Goal: Task Accomplishment & Management: Manage account settings

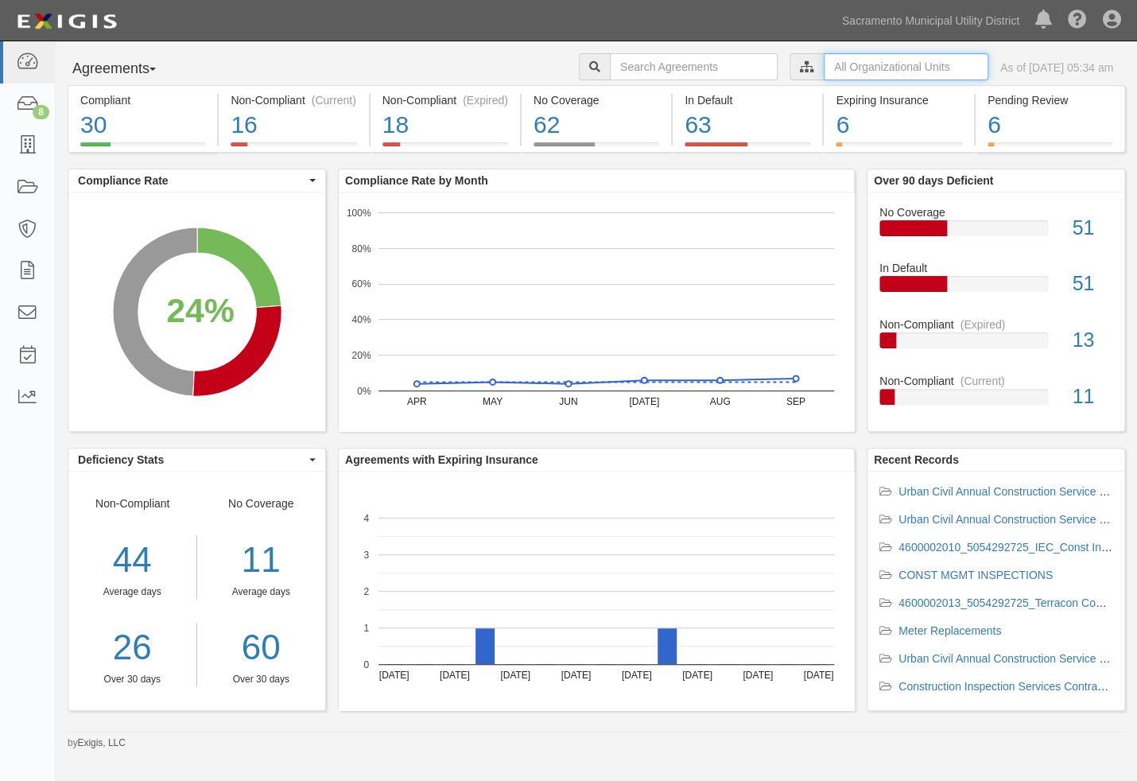
click at [824, 71] on input "text" at bounding box center [906, 66] width 165 height 27
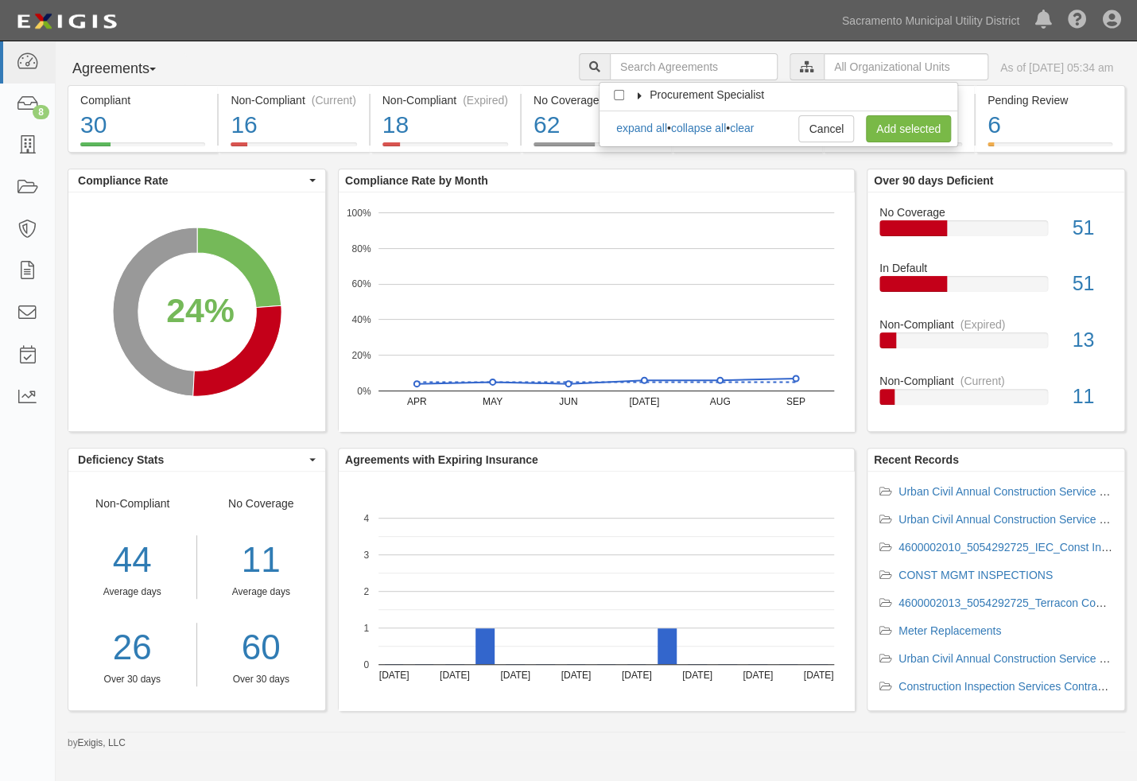
click at [644, 92] on icon at bounding box center [639, 95] width 11 height 7
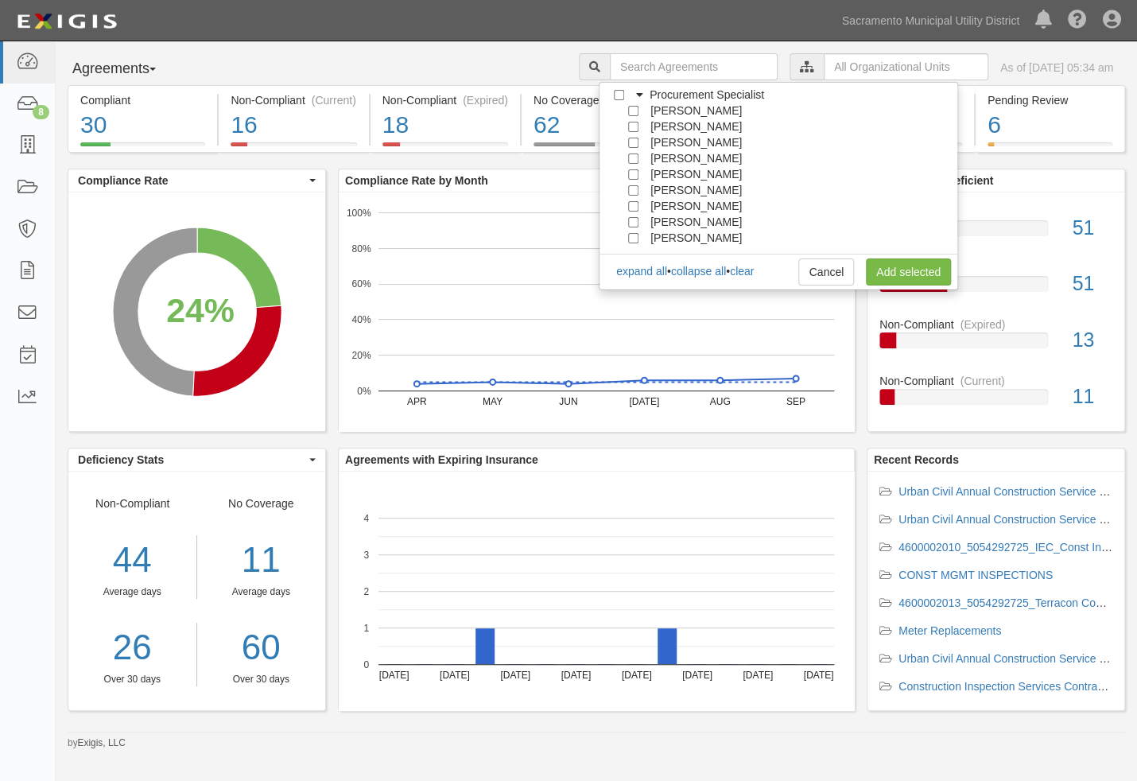
scroll to position [143, 0]
click at [675, 205] on span "[PERSON_NAME]" at bounding box center [695, 206] width 91 height 13
click at [639, 208] on div at bounding box center [637, 205] width 14 height 10
click at [631, 205] on input "[PERSON_NAME]" at bounding box center [633, 206] width 10 height 10
checkbox input "true"
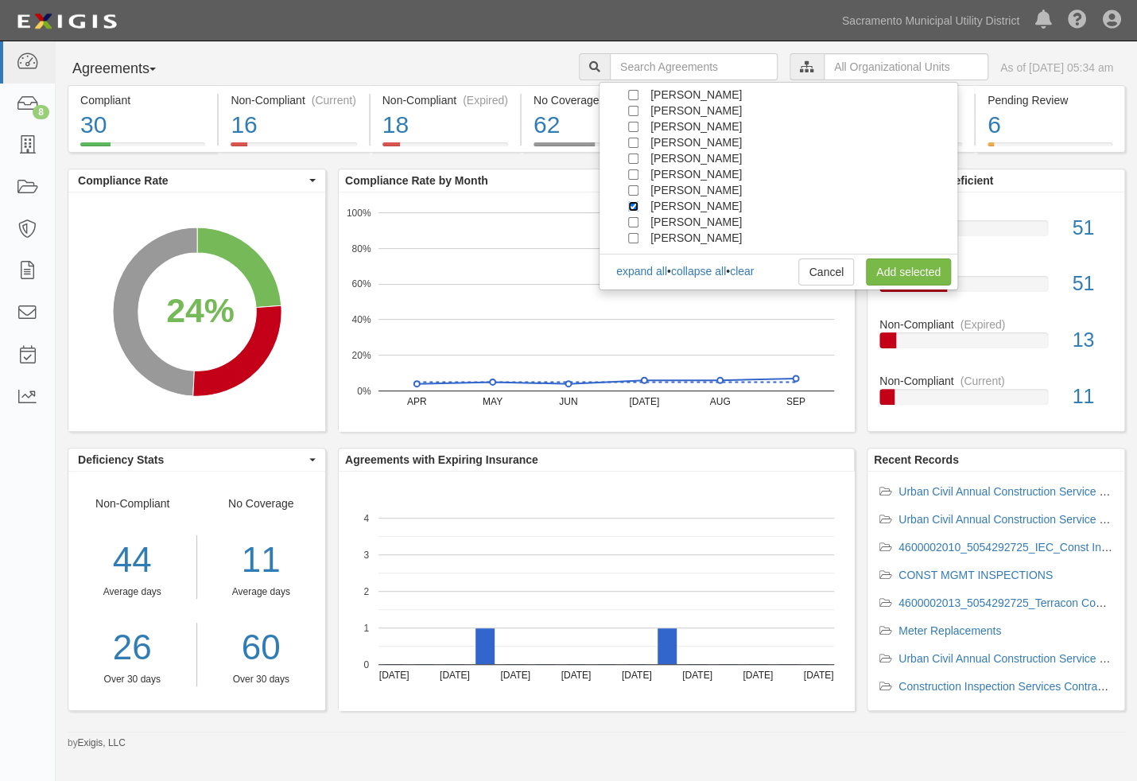
checkbox input "true"
click at [913, 274] on link "Add selected" at bounding box center [908, 271] width 85 height 27
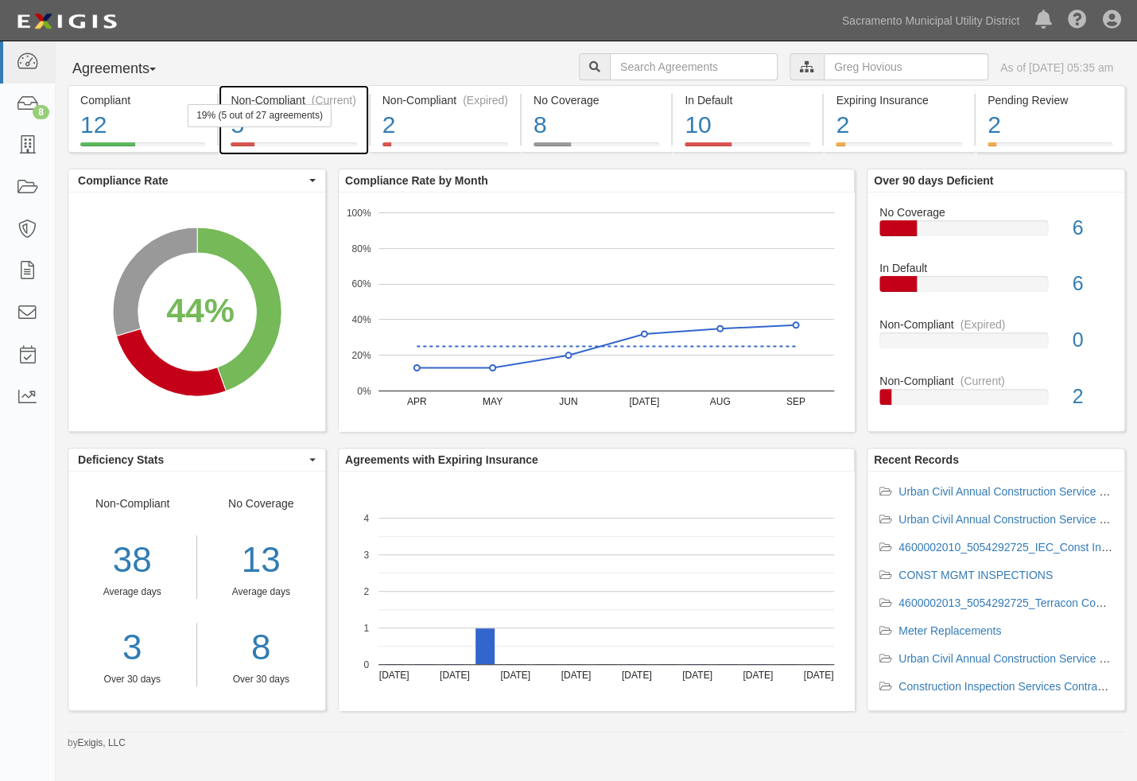
click at [333, 130] on div "5" at bounding box center [294, 125] width 126 height 34
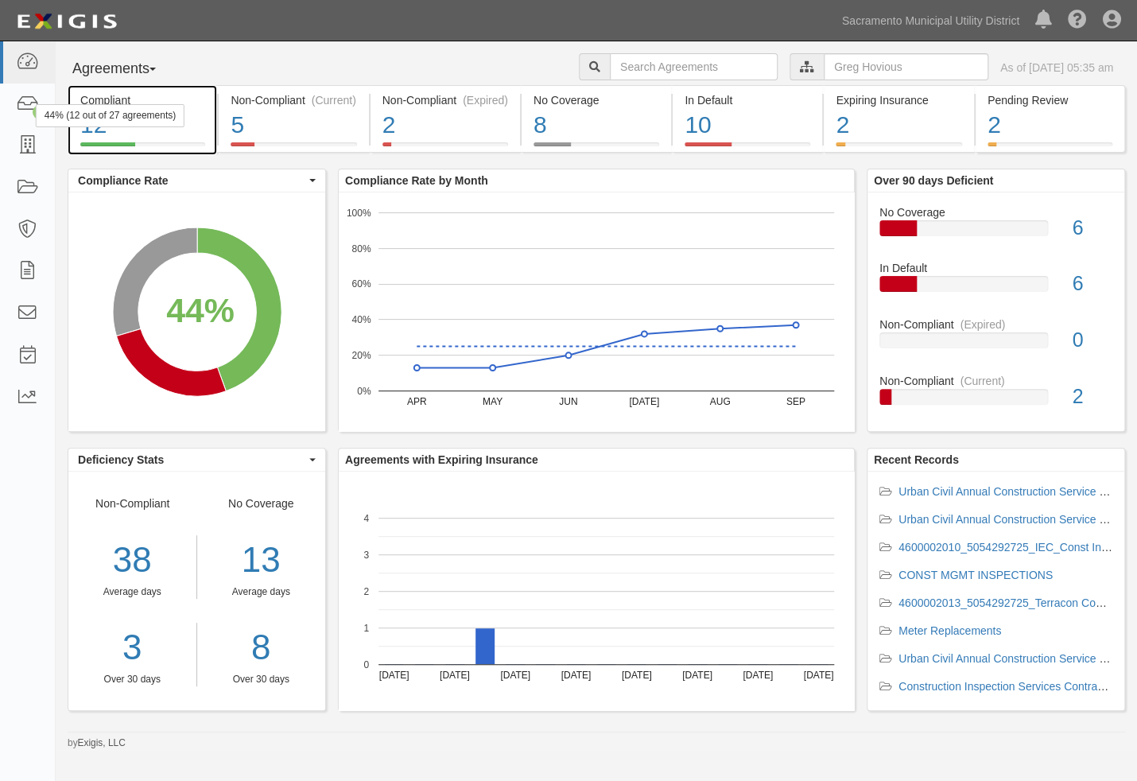
click at [95, 108] on div "44% (12 out of 27 agreements)" at bounding box center [110, 115] width 149 height 23
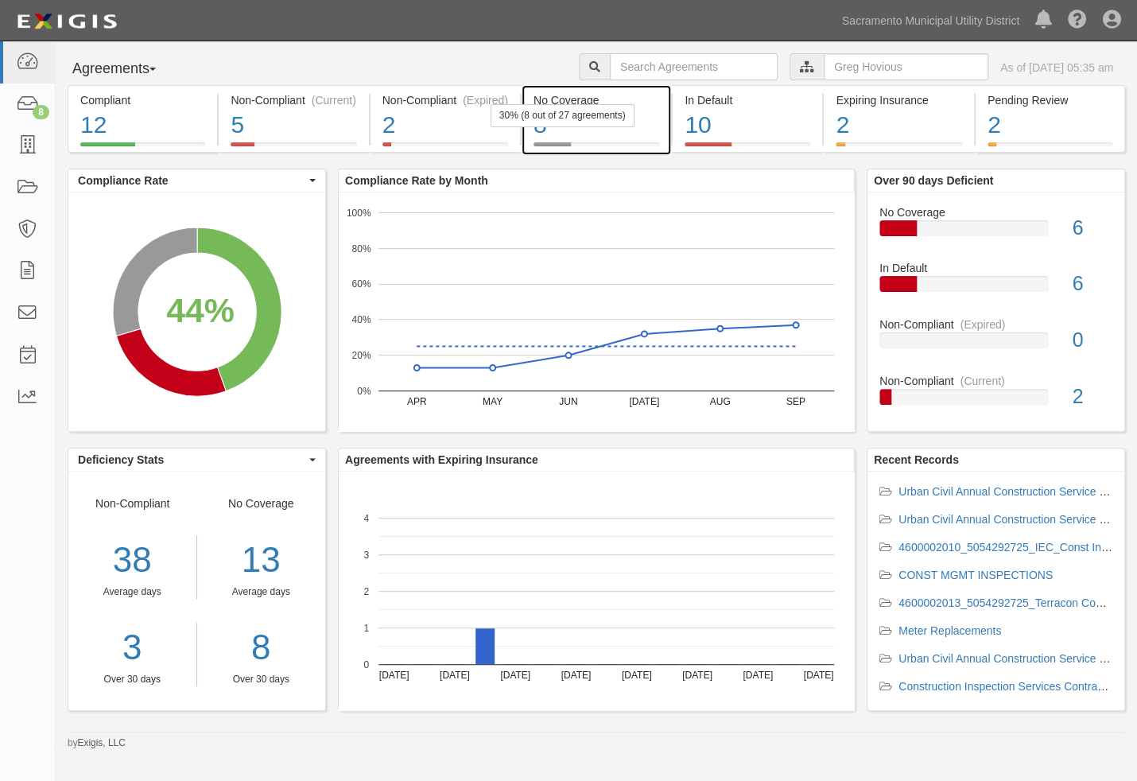
click at [572, 128] on div "8" at bounding box center [596, 125] width 126 height 34
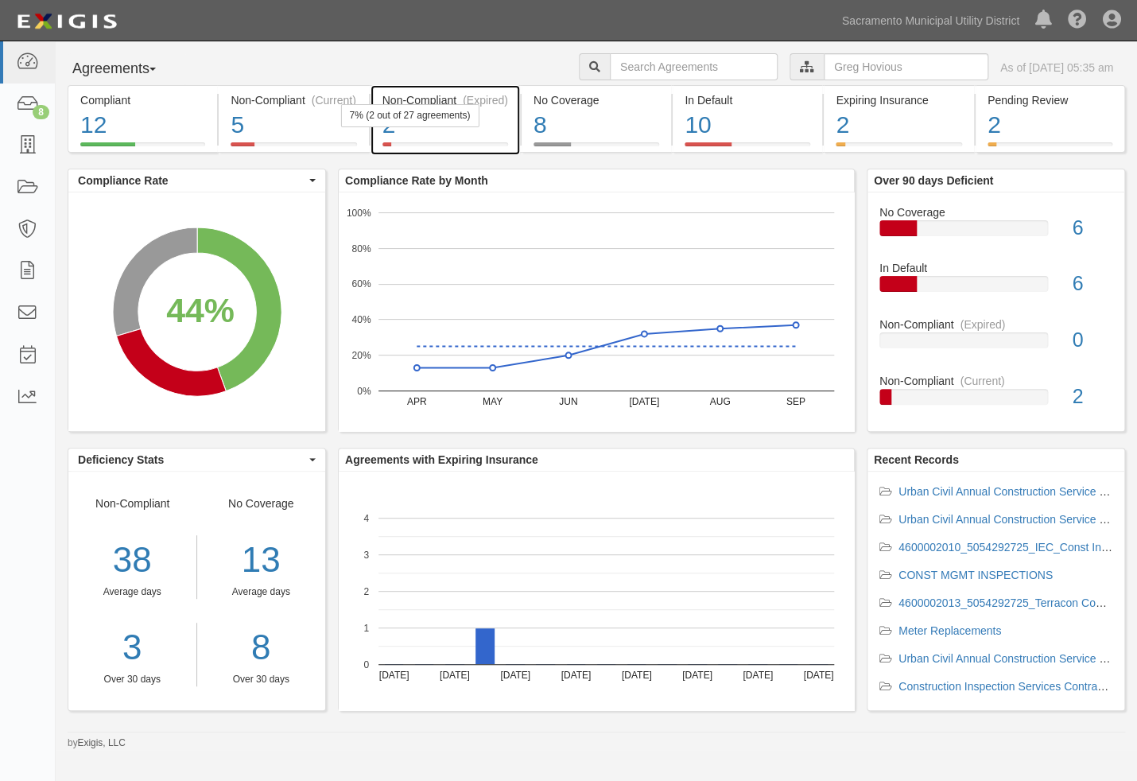
click at [440, 122] on div "7% (2 out of 27 agreements)" at bounding box center [409, 115] width 138 height 23
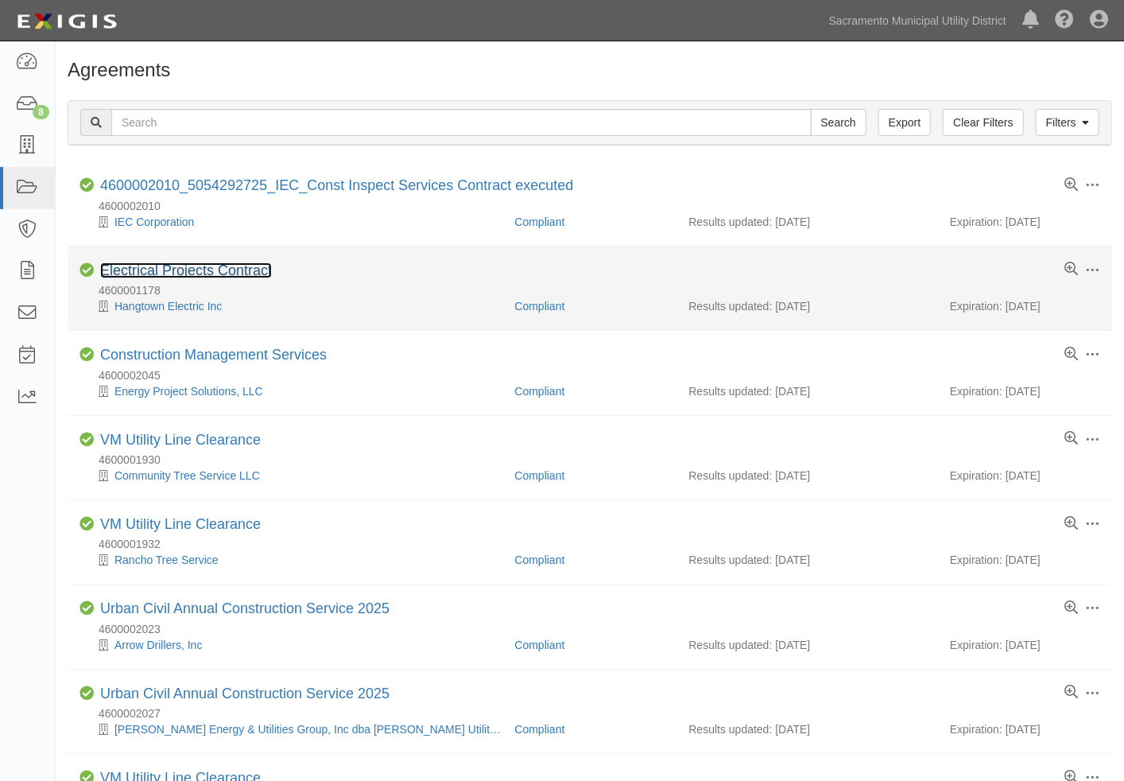
click at [170, 268] on link "Electrical Projects Contract" at bounding box center [186, 270] width 172 height 16
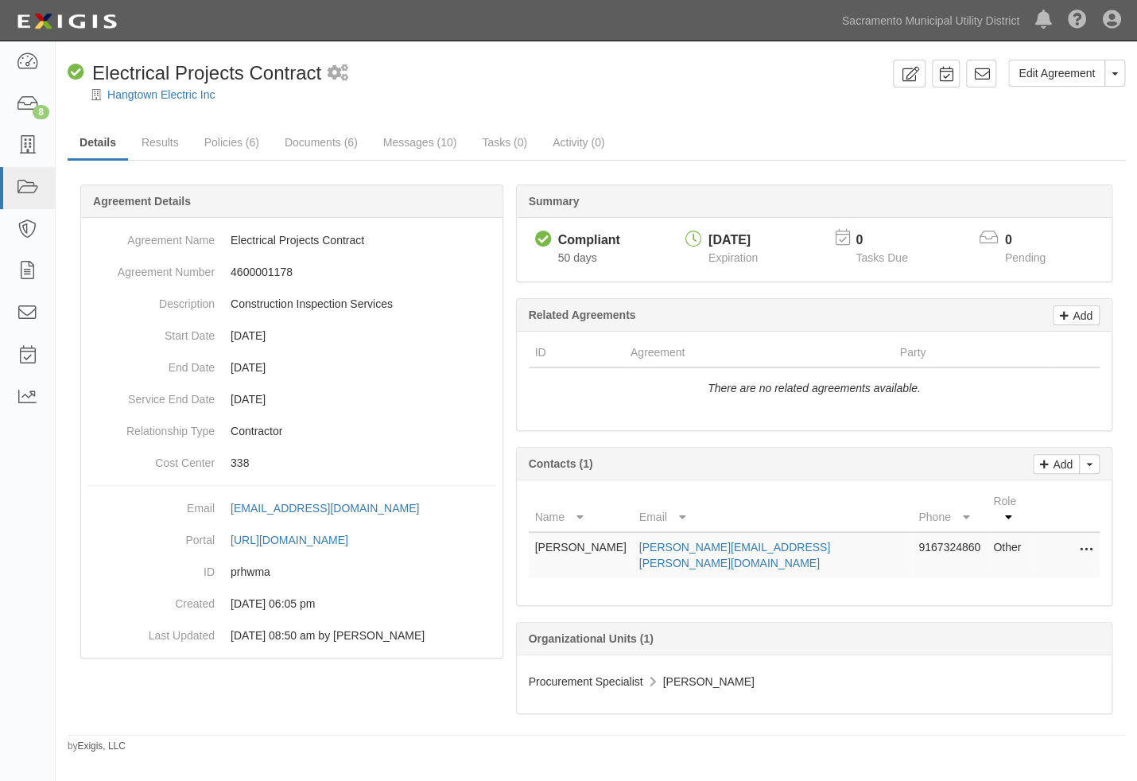
click at [385, 83] on div "Compliant Electrical Projects Contract 1 scheduled workflow" at bounding box center [477, 73] width 819 height 27
click at [1088, 540] on icon at bounding box center [1086, 550] width 13 height 21
click at [981, 531] on link "Edit" at bounding box center [1014, 545] width 155 height 29
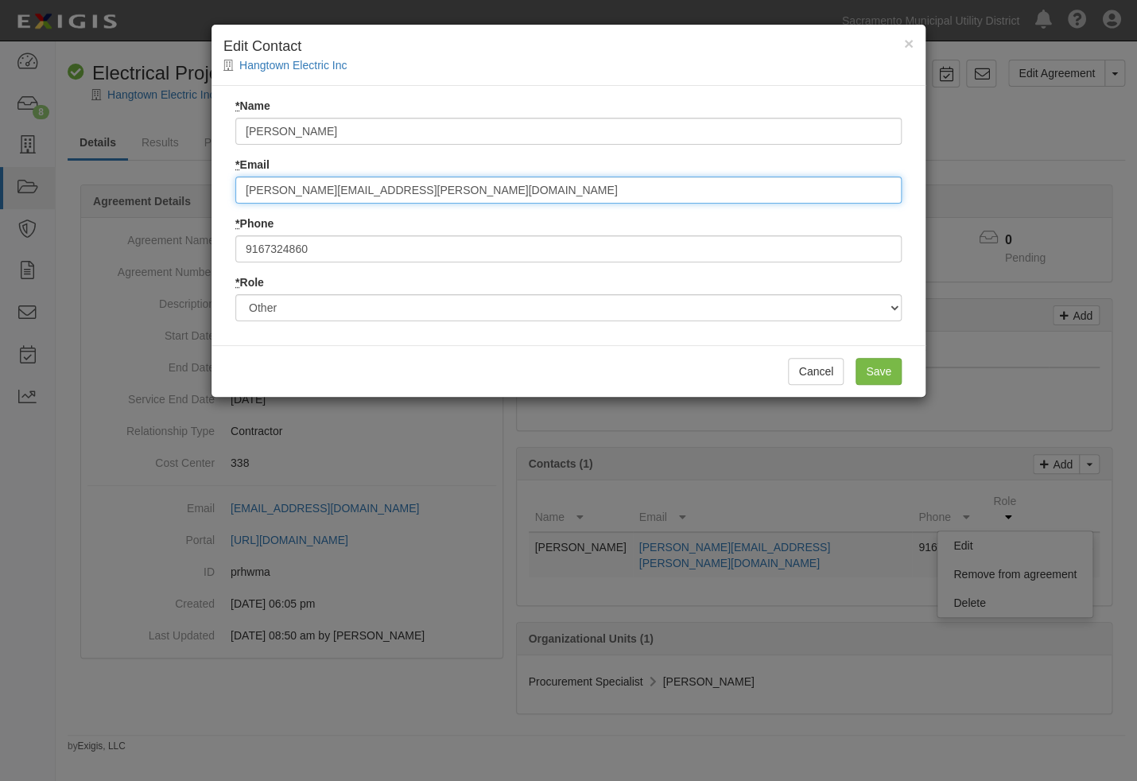
click at [325, 190] on input "gregory.hovious@smud.org" at bounding box center [568, 190] width 666 height 27
click at [270, 192] on input "amy.@smud.org" at bounding box center [568, 190] width 666 height 27
type input "[PERSON_NAME][EMAIL_ADDRESS][PERSON_NAME][DOMAIN_NAME]"
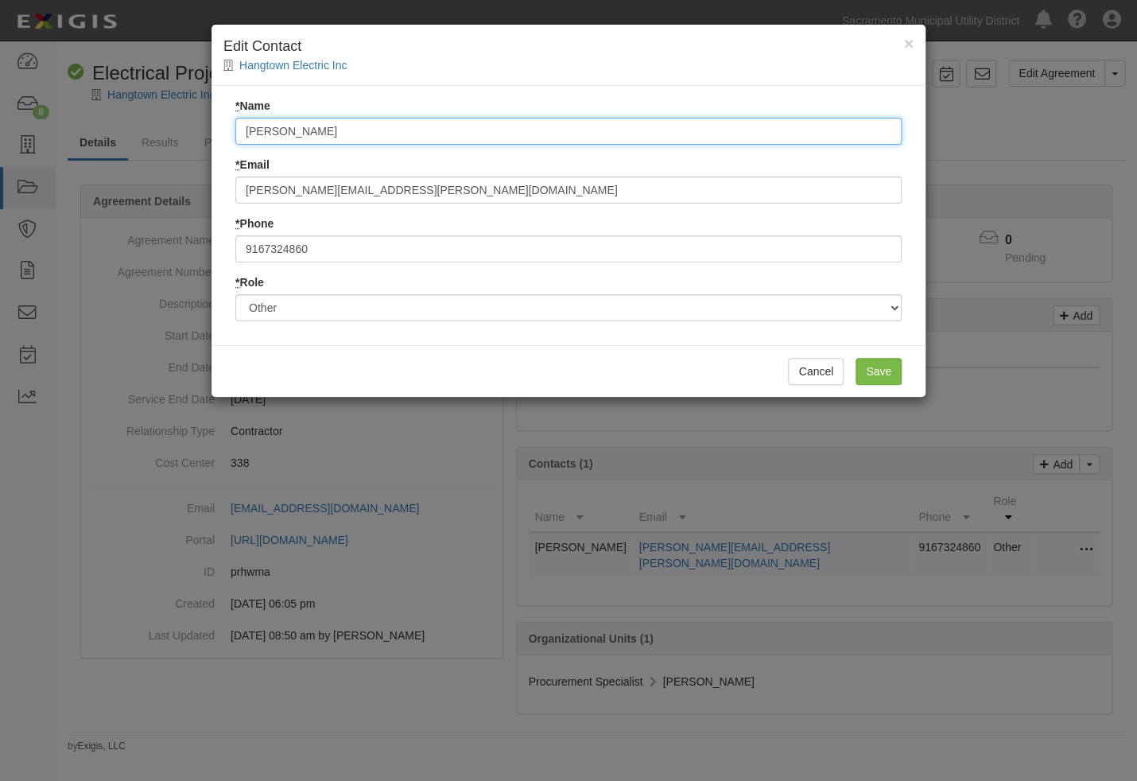
click at [333, 135] on input "Greg Hovious" at bounding box center [568, 131] width 666 height 27
type input "G"
type input "Amy Ayers"
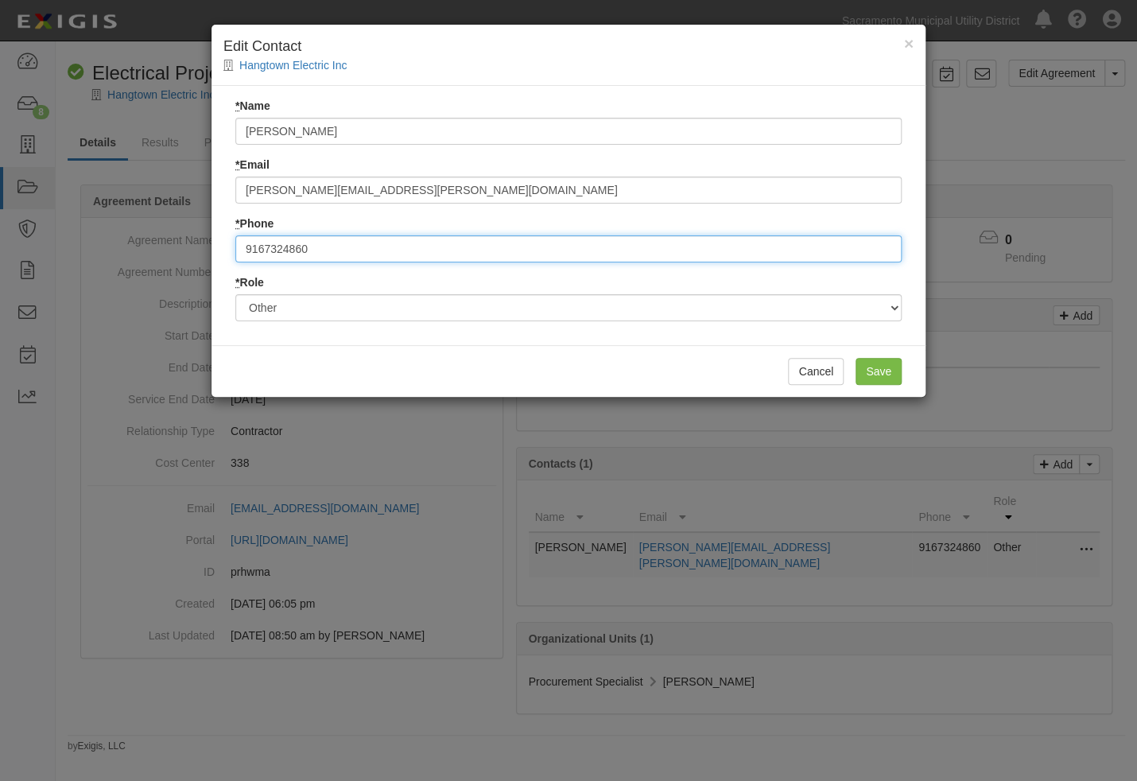
click at [325, 250] on input "9167324860" at bounding box center [568, 248] width 666 height 27
type input "9"
type input "000.000.0000"
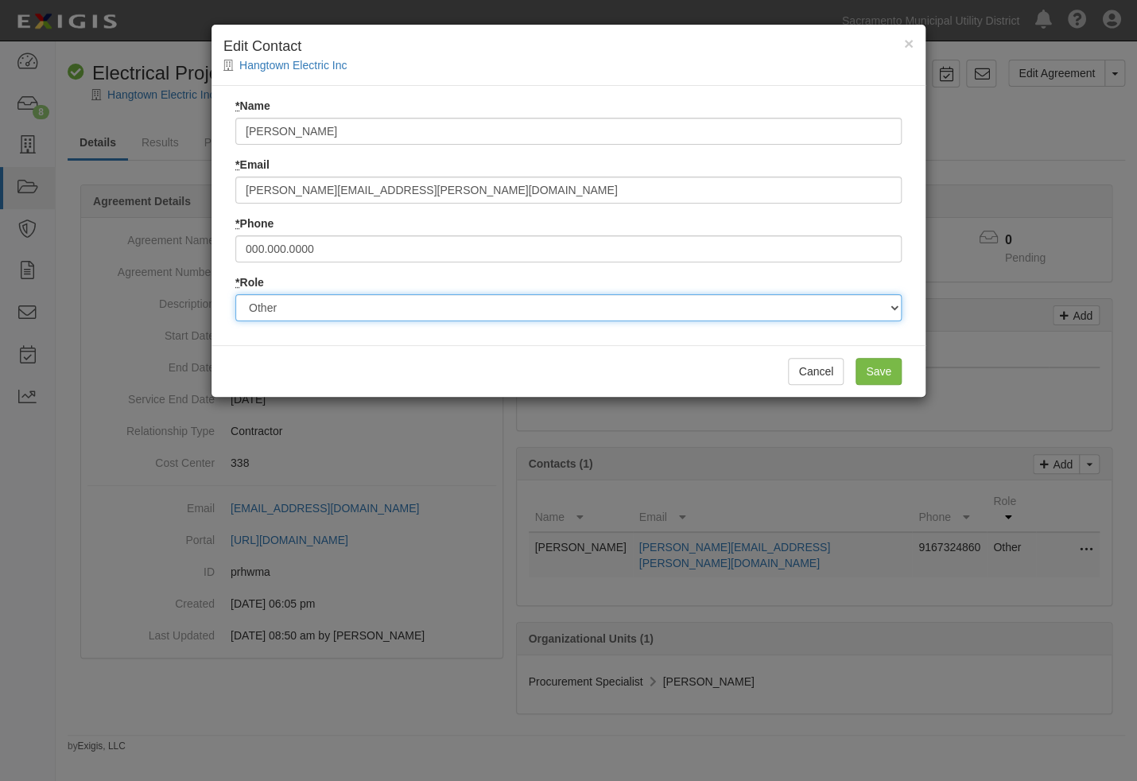
click at [797, 300] on select "Party Broker Other" at bounding box center [568, 307] width 666 height 27
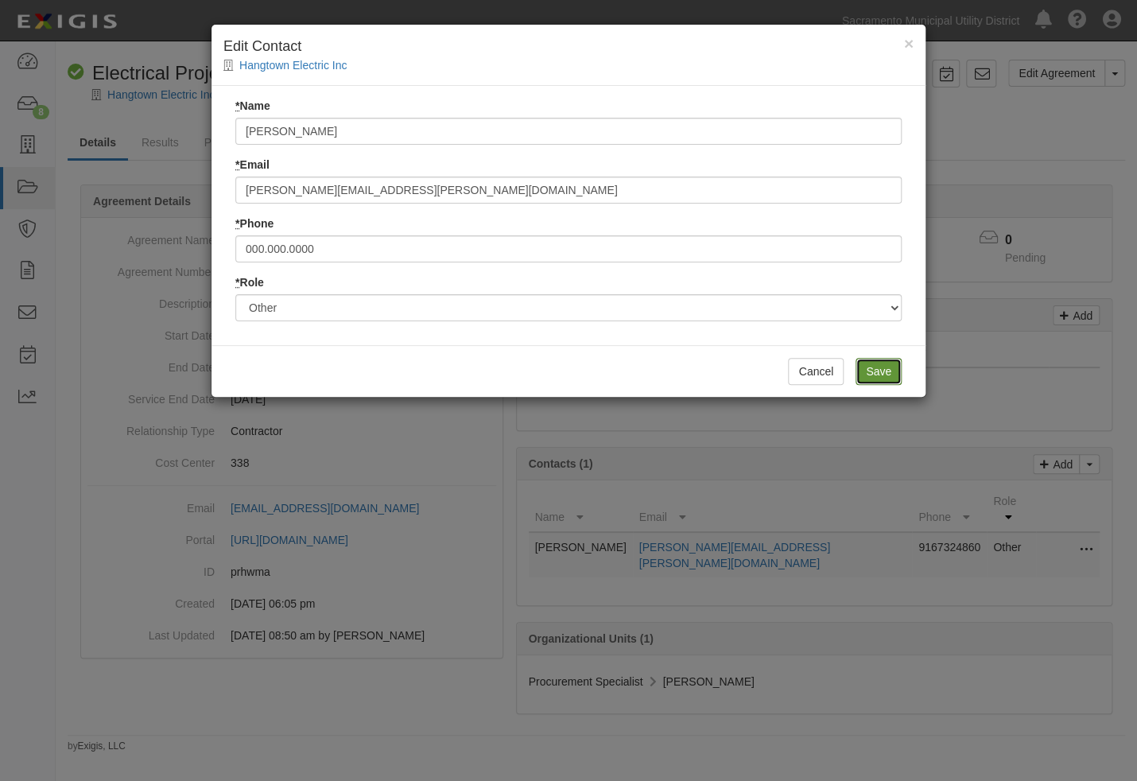
click at [883, 373] on input "Save" at bounding box center [879, 371] width 46 height 27
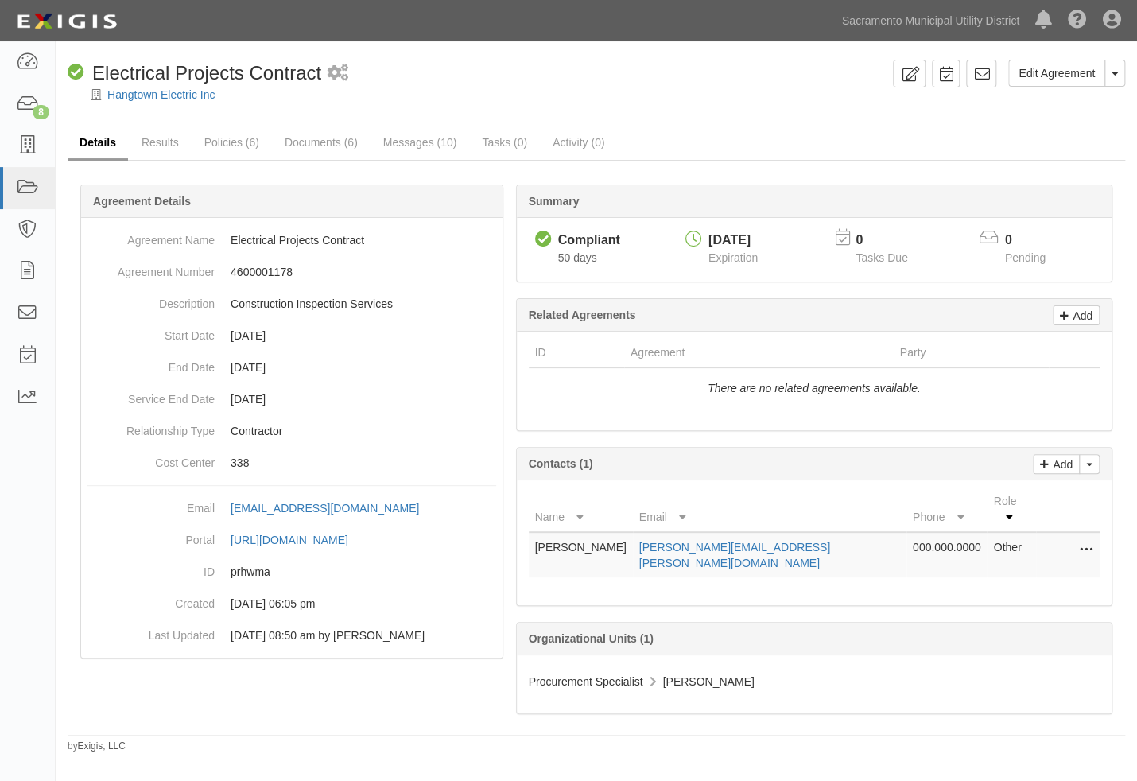
click at [106, 141] on link "Details" at bounding box center [98, 143] width 60 height 34
click at [166, 146] on link "Results" at bounding box center [160, 143] width 61 height 34
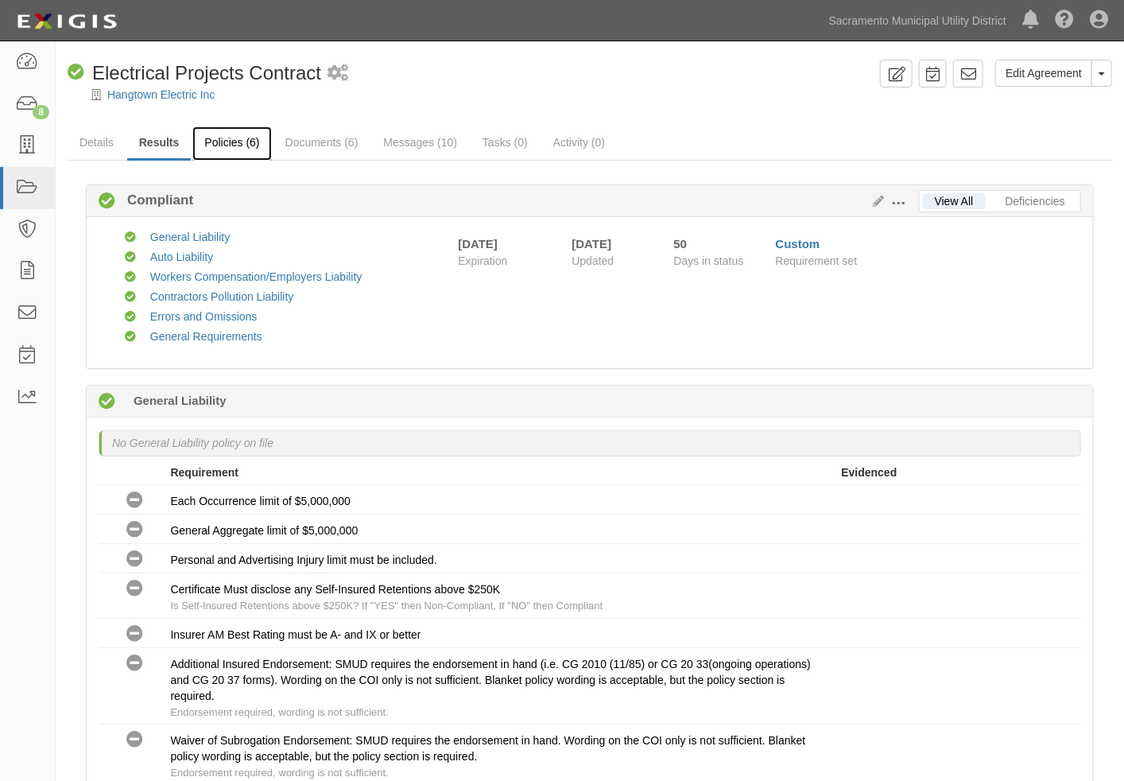
click at [239, 143] on link "Policies (6)" at bounding box center [231, 143] width 79 height 34
drag, startPoint x: 239, startPoint y: 143, endPoint x: 462, endPoint y: 103, distance: 226.3
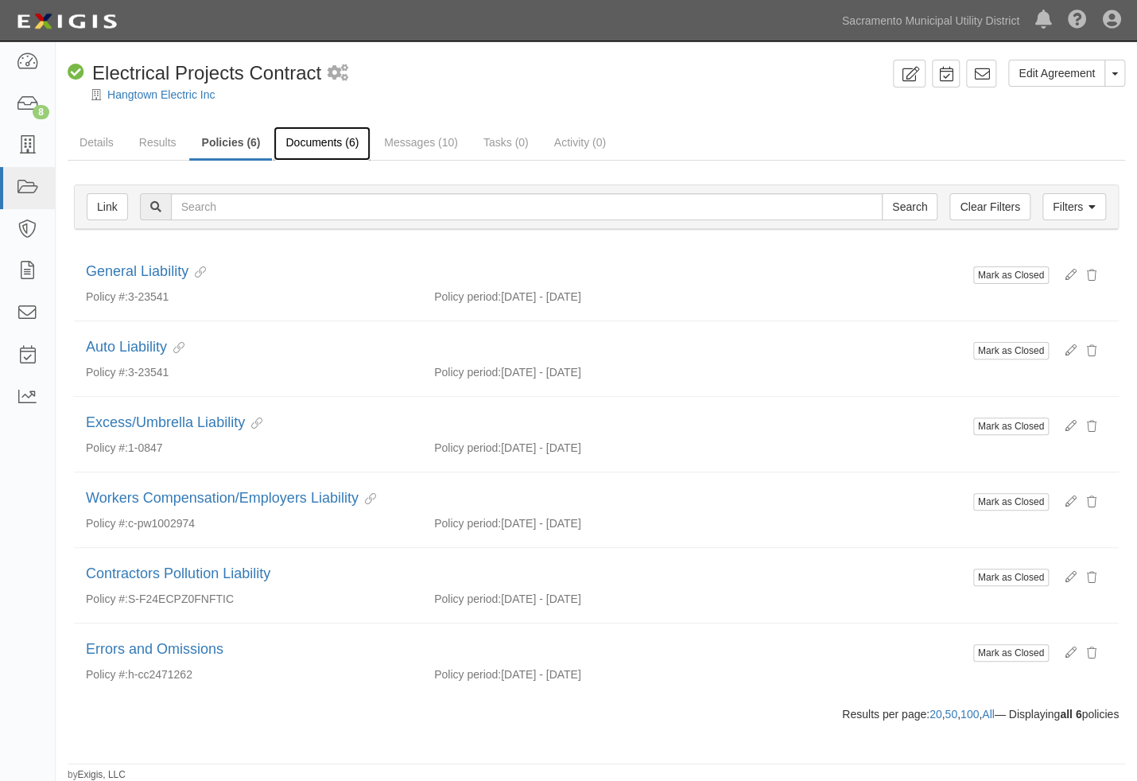
click at [318, 139] on link "Documents (6)" at bounding box center [322, 143] width 97 height 34
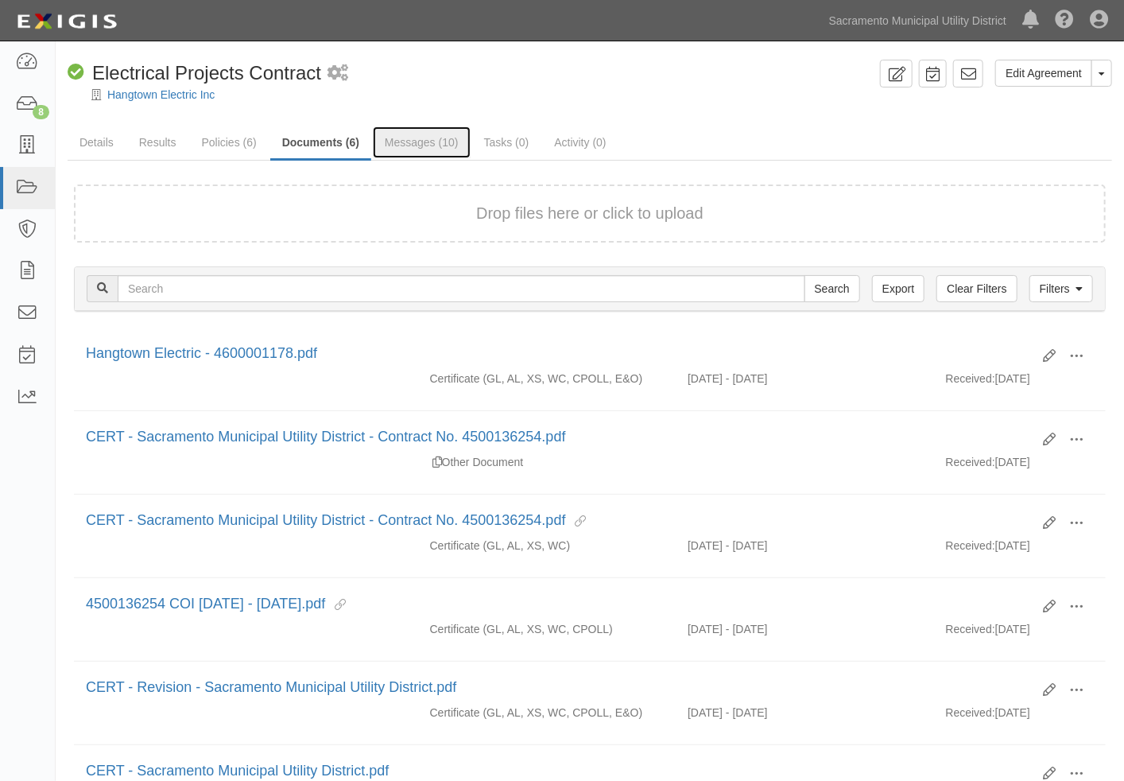
click at [401, 138] on link "Messages (10)" at bounding box center [422, 142] width 98 height 32
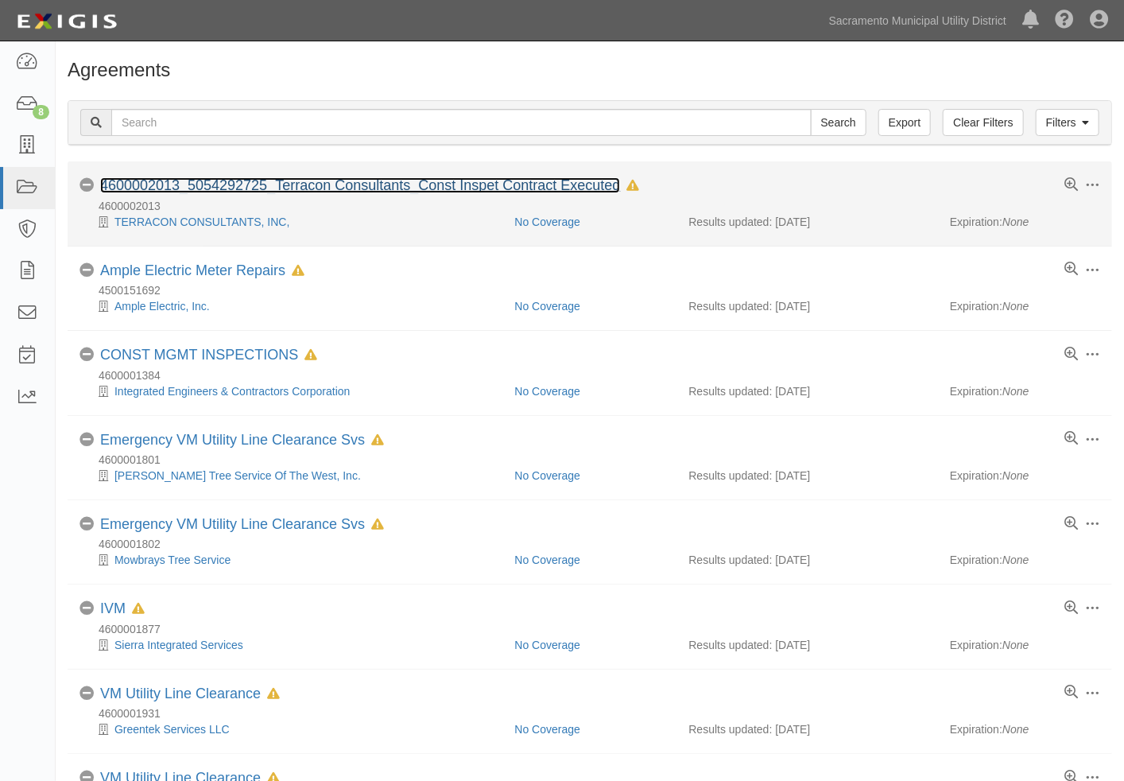
click at [223, 188] on link "4600002013_5054292725_Terracon Consultants_Const Inspet Contract Executed" at bounding box center [360, 185] width 520 height 16
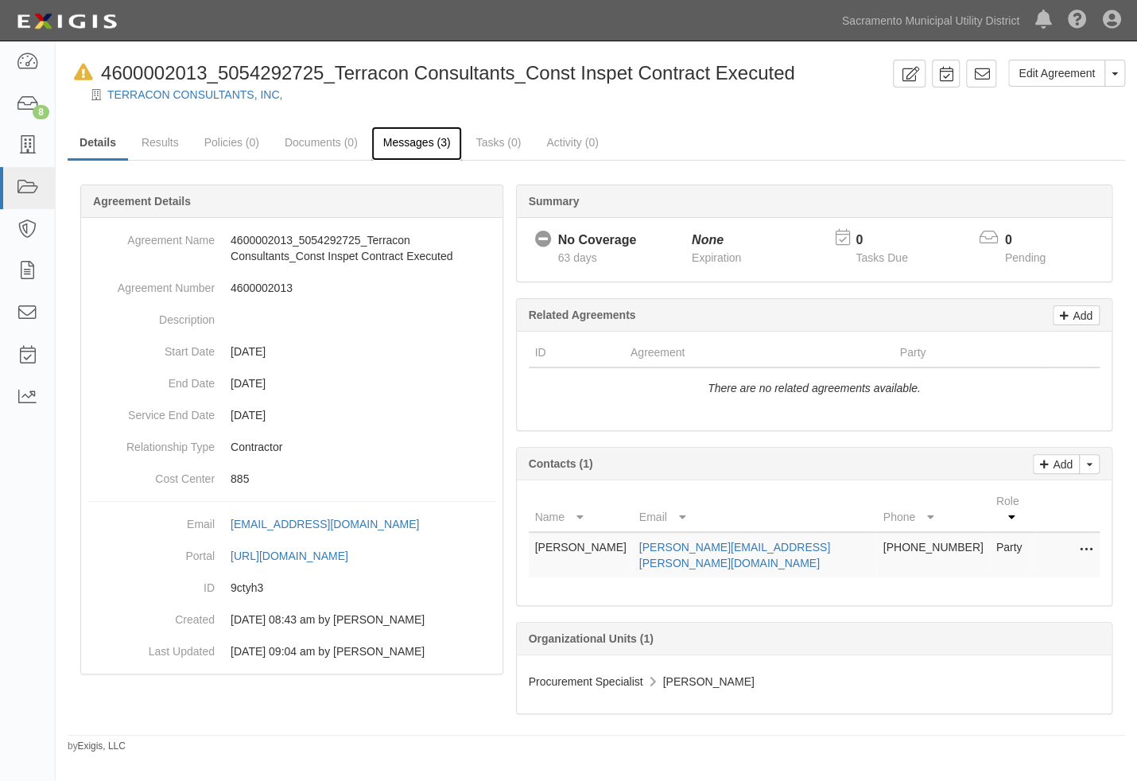
click at [422, 137] on link "Messages (3)" at bounding box center [416, 143] width 91 height 34
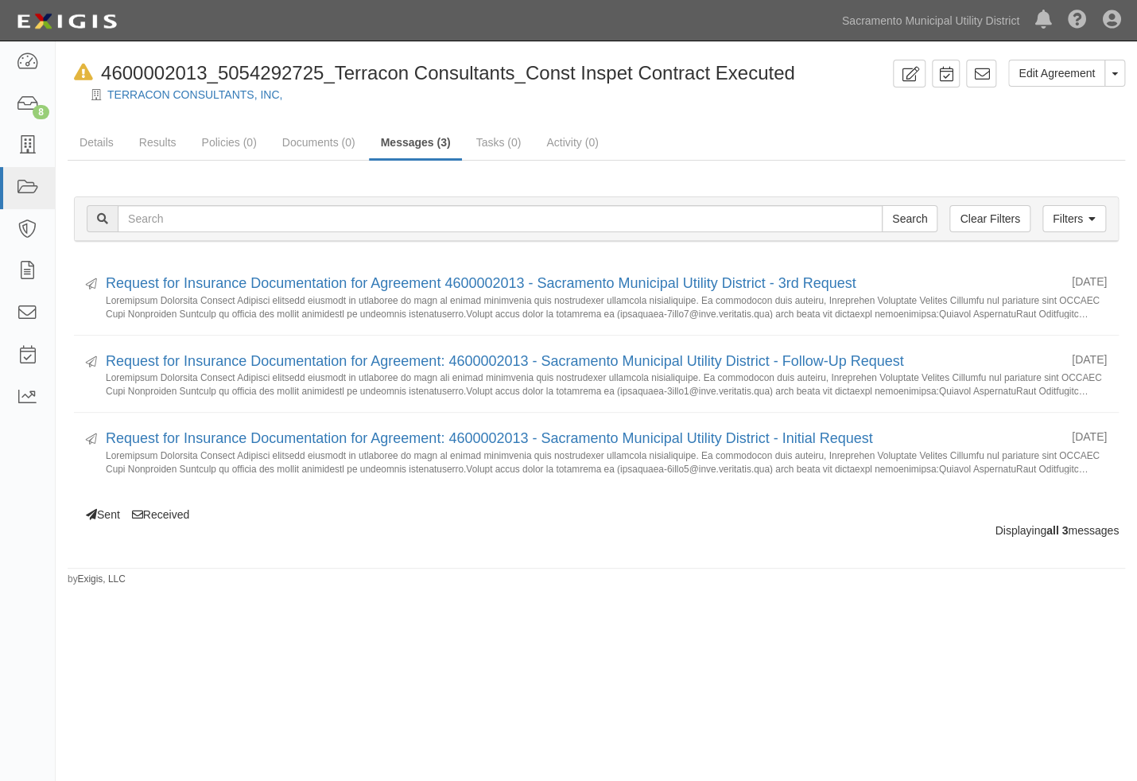
click at [732, 144] on ul "Details Results Policies (0) Documents (0) Messages (3) Tasks (0) Activity (0)" at bounding box center [596, 143] width 1057 height 34
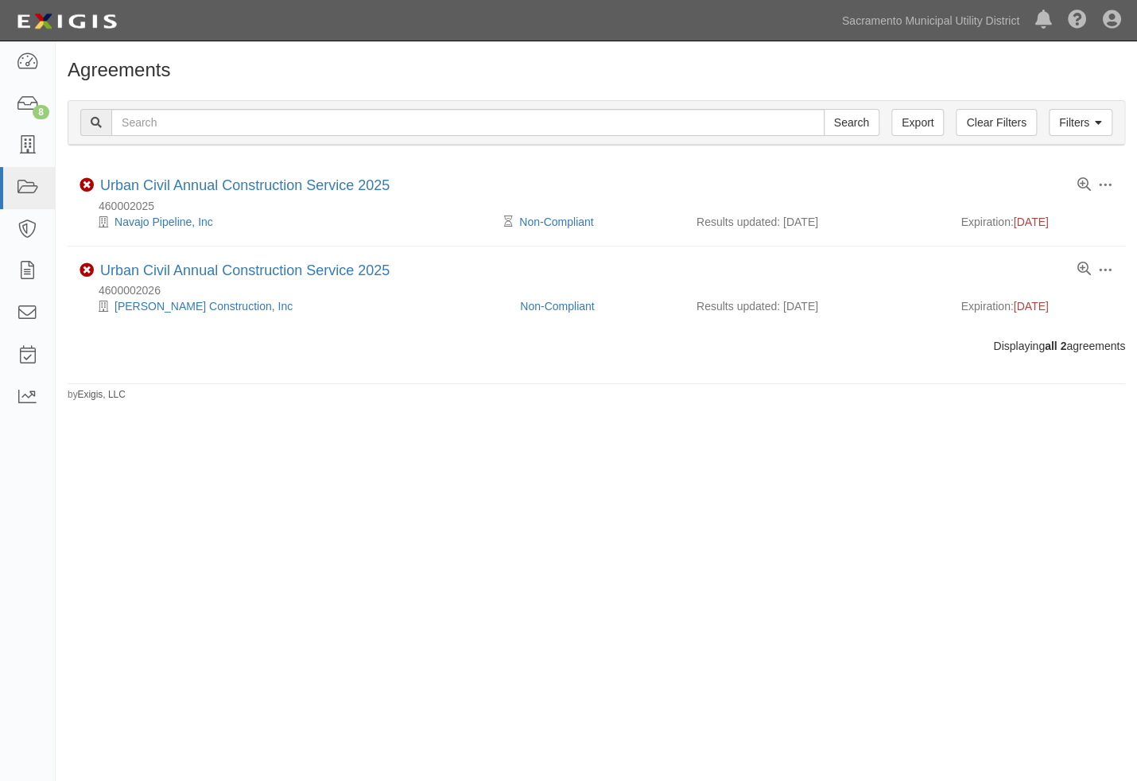
click at [684, 458] on div "Agreements Filters Clear Filters Export Search Filters Compliance Status Compli…" at bounding box center [568, 399] width 1137 height 703
click at [415, 564] on div "Agreements Filters Clear Filters Export Search Filters Compliance Status Compli…" at bounding box center [568, 399] width 1137 height 703
click at [663, 87] on div "Agreements" at bounding box center [596, 74] width 1081 height 29
